Goal: Navigation & Orientation: Find specific page/section

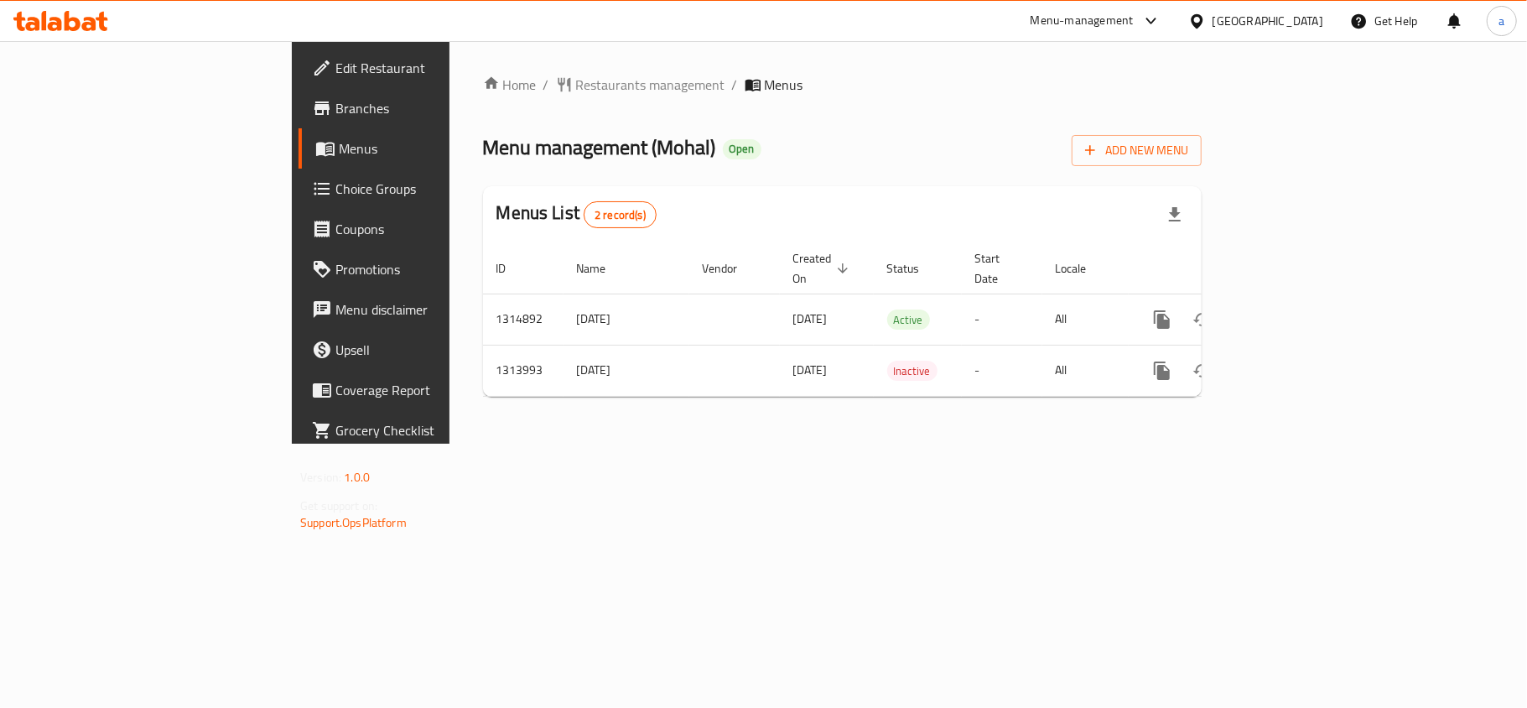
click at [1206, 18] on icon at bounding box center [1197, 22] width 18 height 18
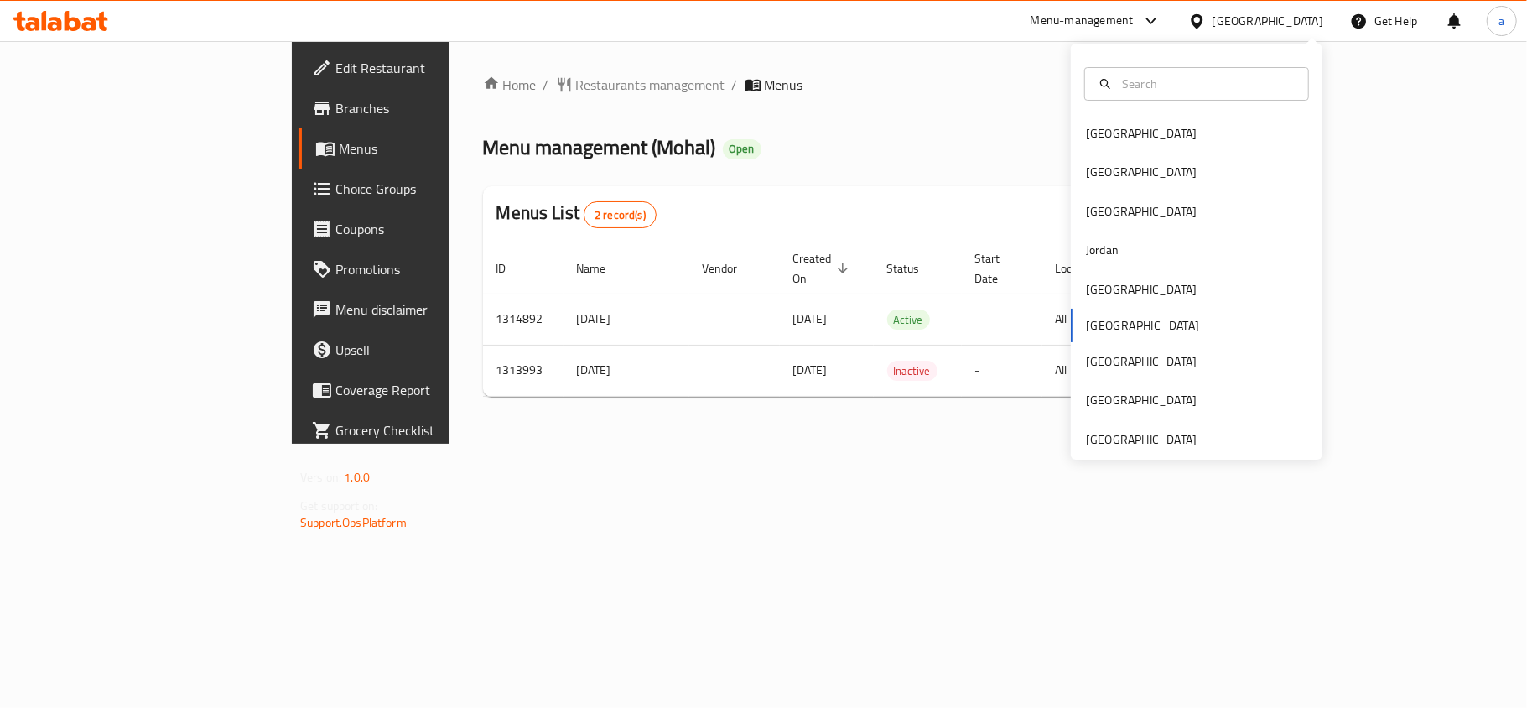
click at [1104, 454] on div "Bahrain Egypt Iraq Jordan Kuwait Oman Qatar Saudi Arabia United Arab Emirates" at bounding box center [1197, 252] width 252 height 416
click at [1104, 443] on div "[GEOGRAPHIC_DATA]" at bounding box center [1141, 439] width 111 height 18
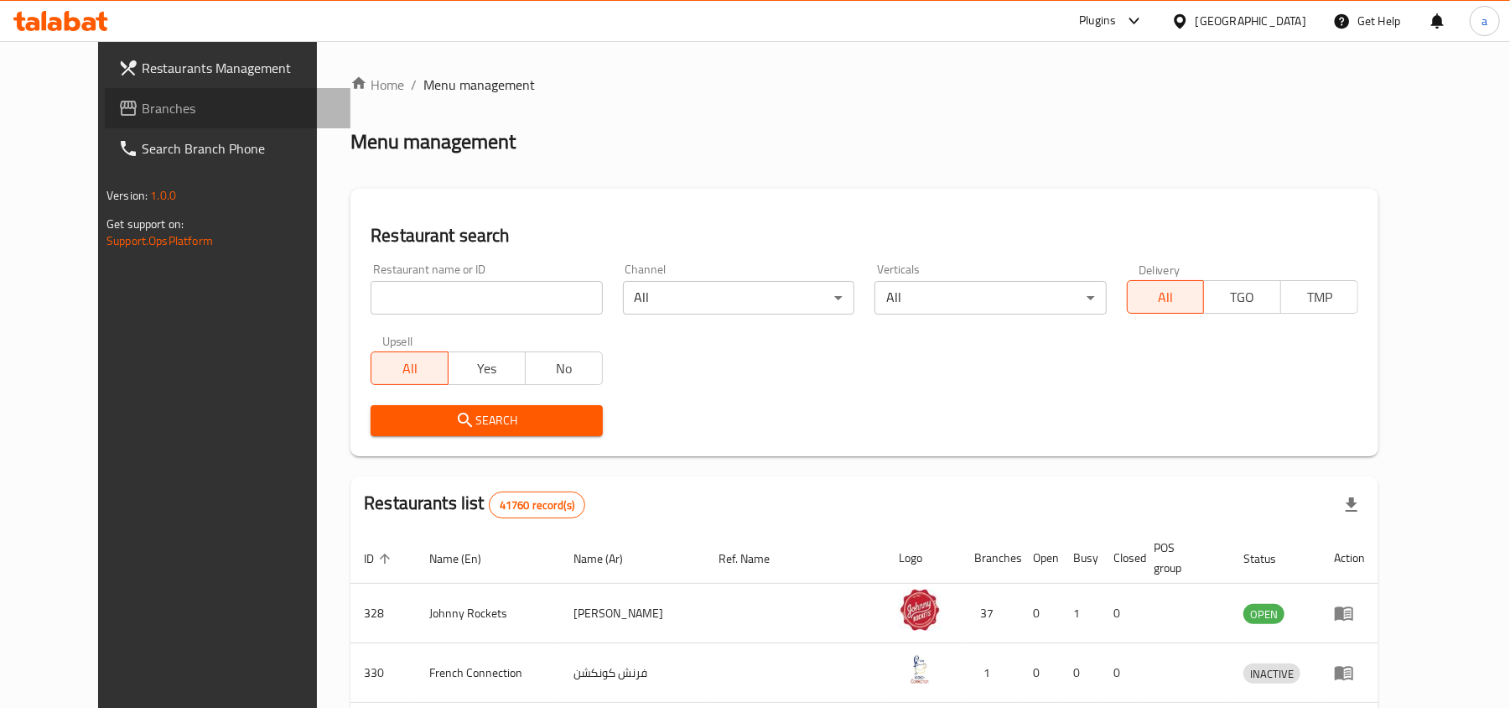
click at [142, 105] on span "Branches" at bounding box center [239, 108] width 195 height 20
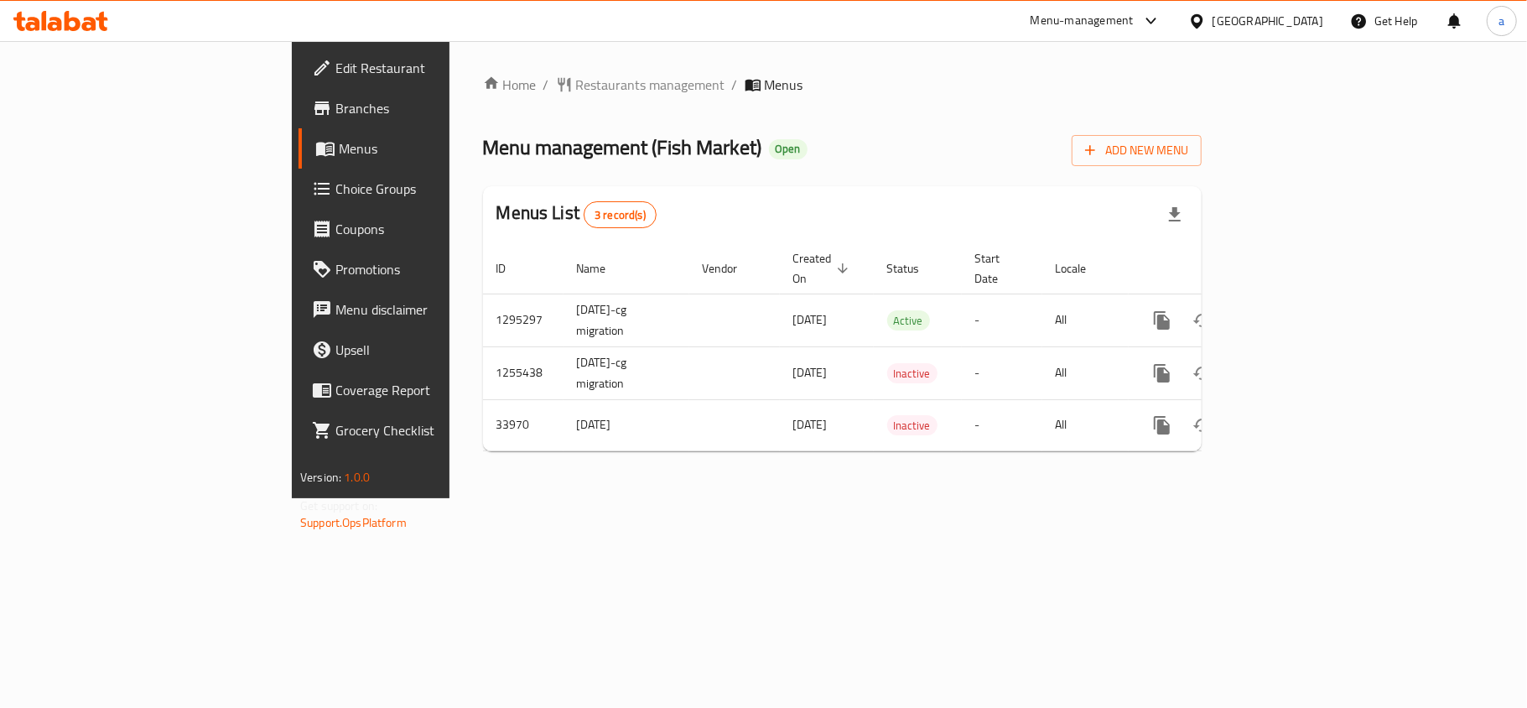
click at [1224, 21] on div "[GEOGRAPHIC_DATA]" at bounding box center [1268, 21] width 111 height 18
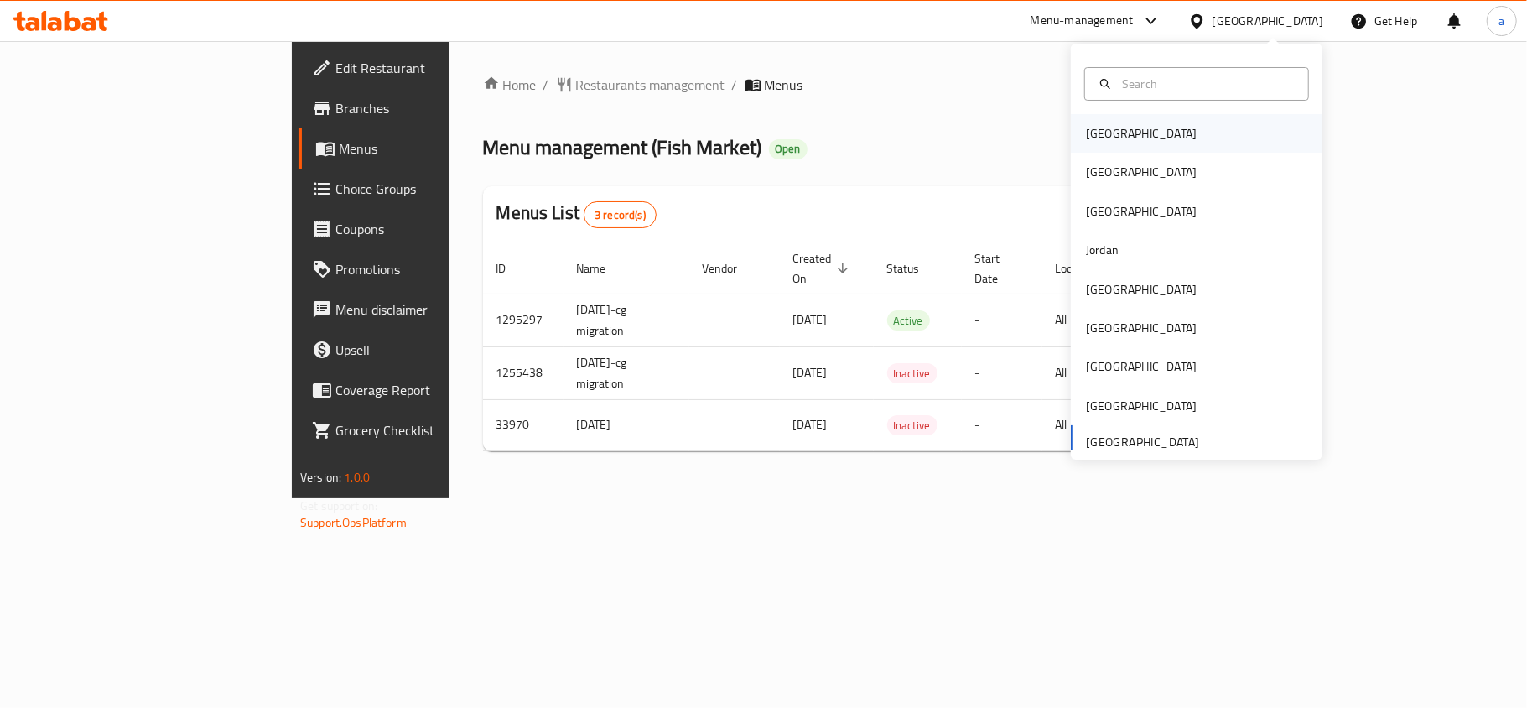
click at [1089, 129] on div "[GEOGRAPHIC_DATA]" at bounding box center [1141, 133] width 111 height 18
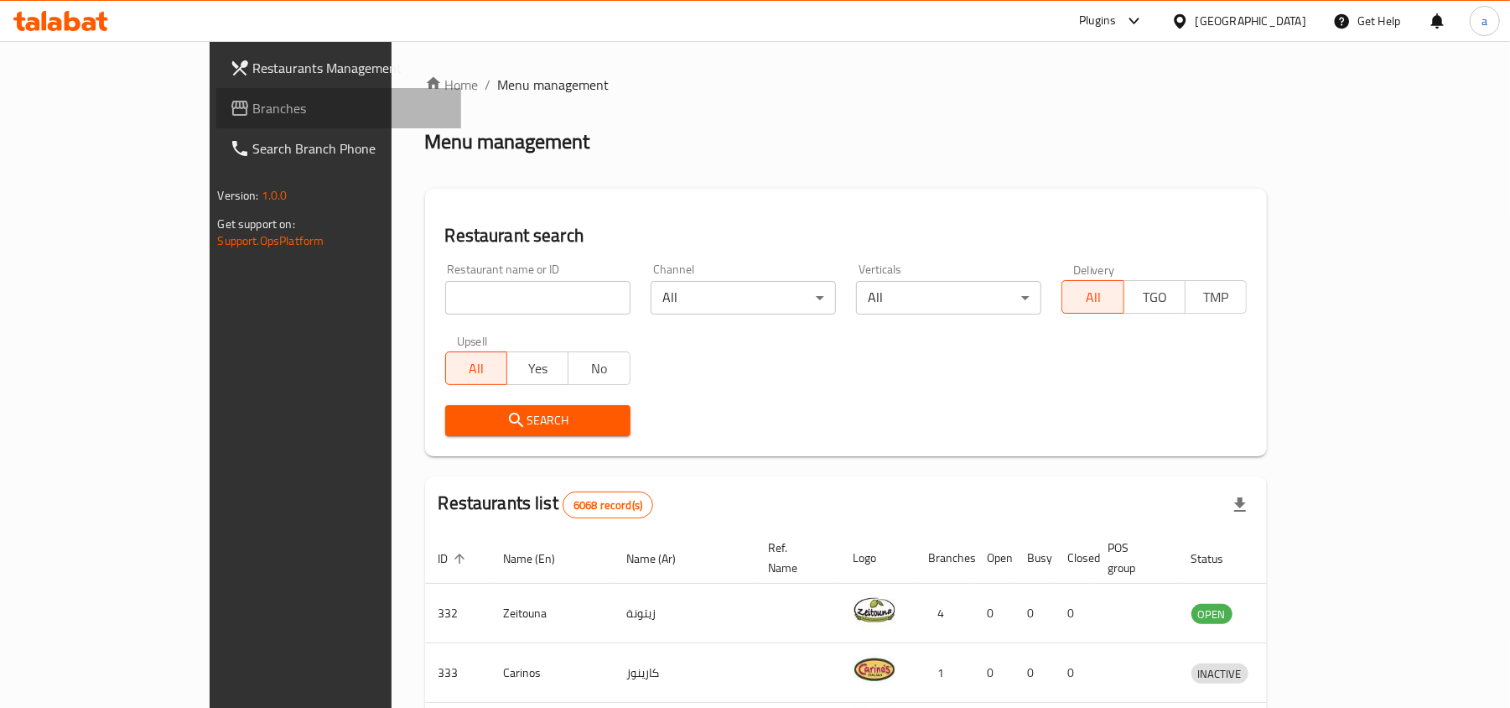
click at [253, 105] on span "Branches" at bounding box center [350, 108] width 195 height 20
